Goal: Task Accomplishment & Management: Manage account settings

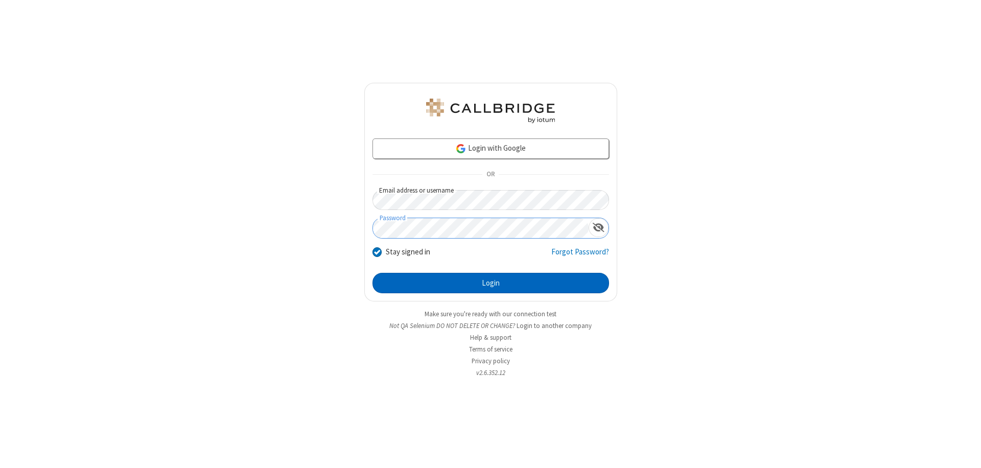
click at [491, 283] on button "Login" at bounding box center [491, 283] width 237 height 20
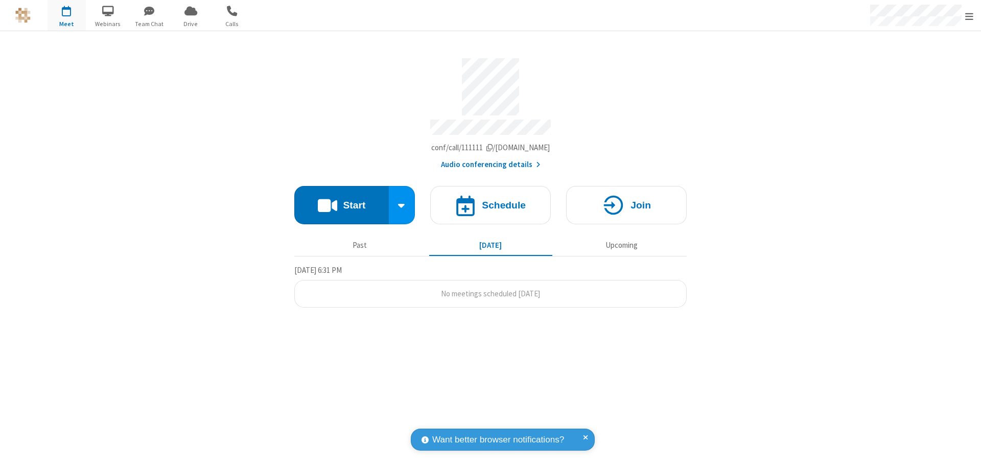
click at [970, 16] on span "Open menu" at bounding box center [970, 16] width 8 height 10
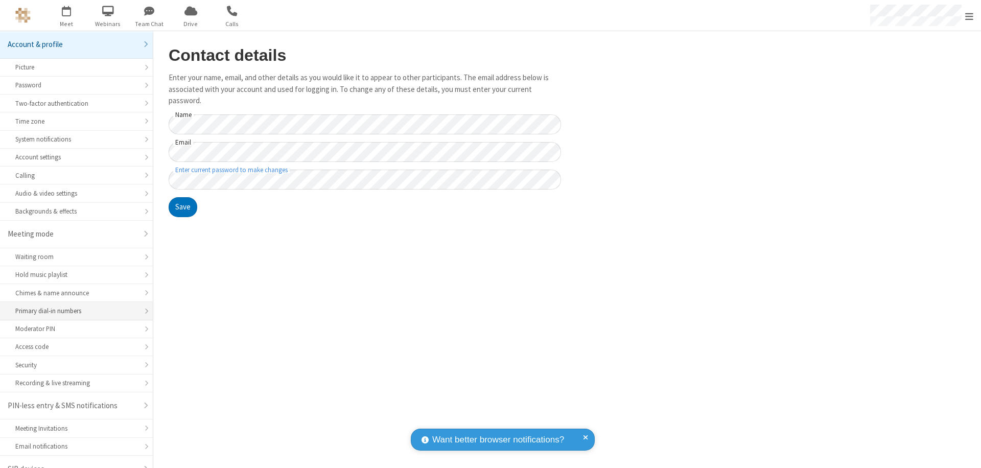
click at [73, 306] on div "Primary dial-in numbers" at bounding box center [76, 311] width 122 height 10
